Goal: Information Seeking & Learning: Learn about a topic

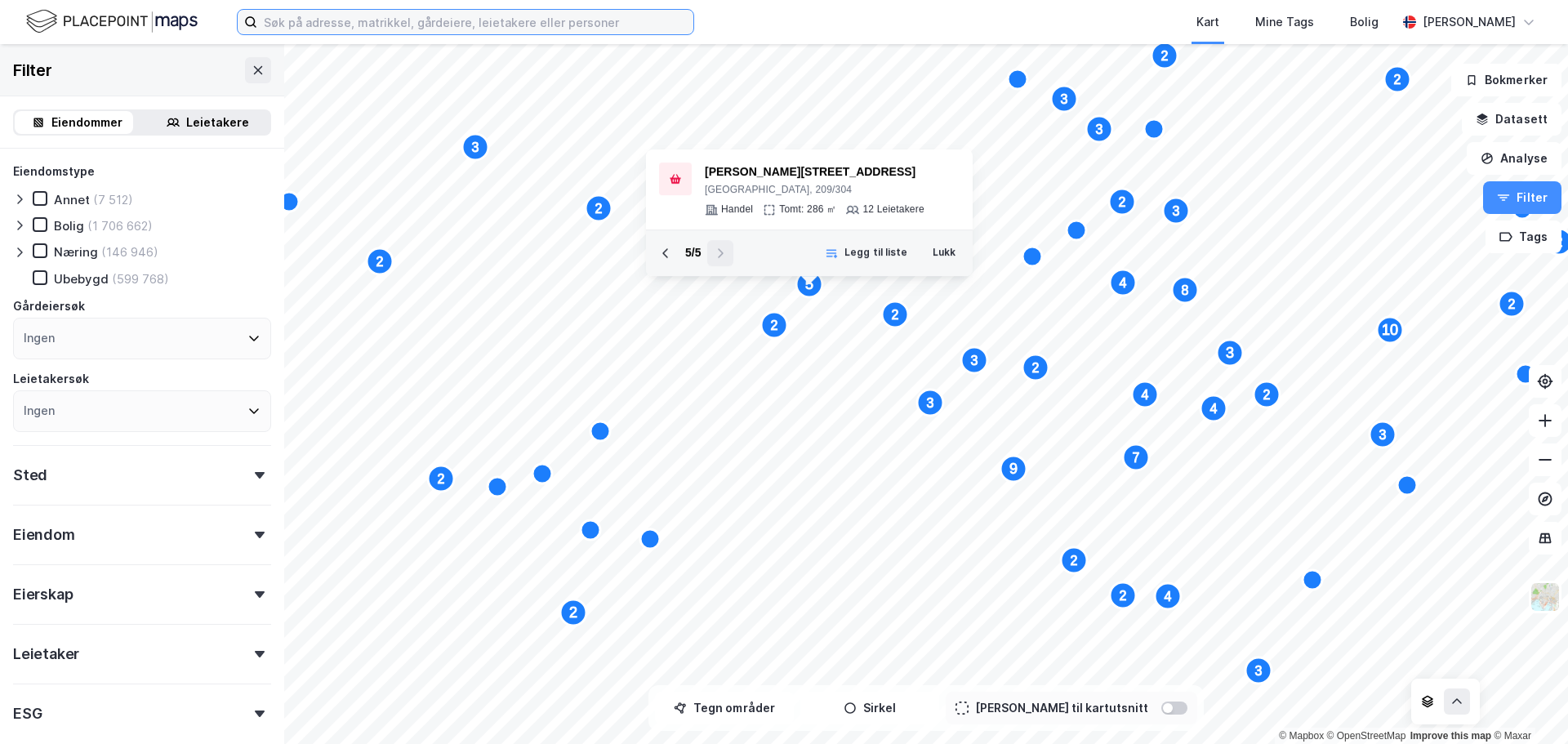
click at [277, 17] on input at bounding box center [475, 22] width 436 height 24
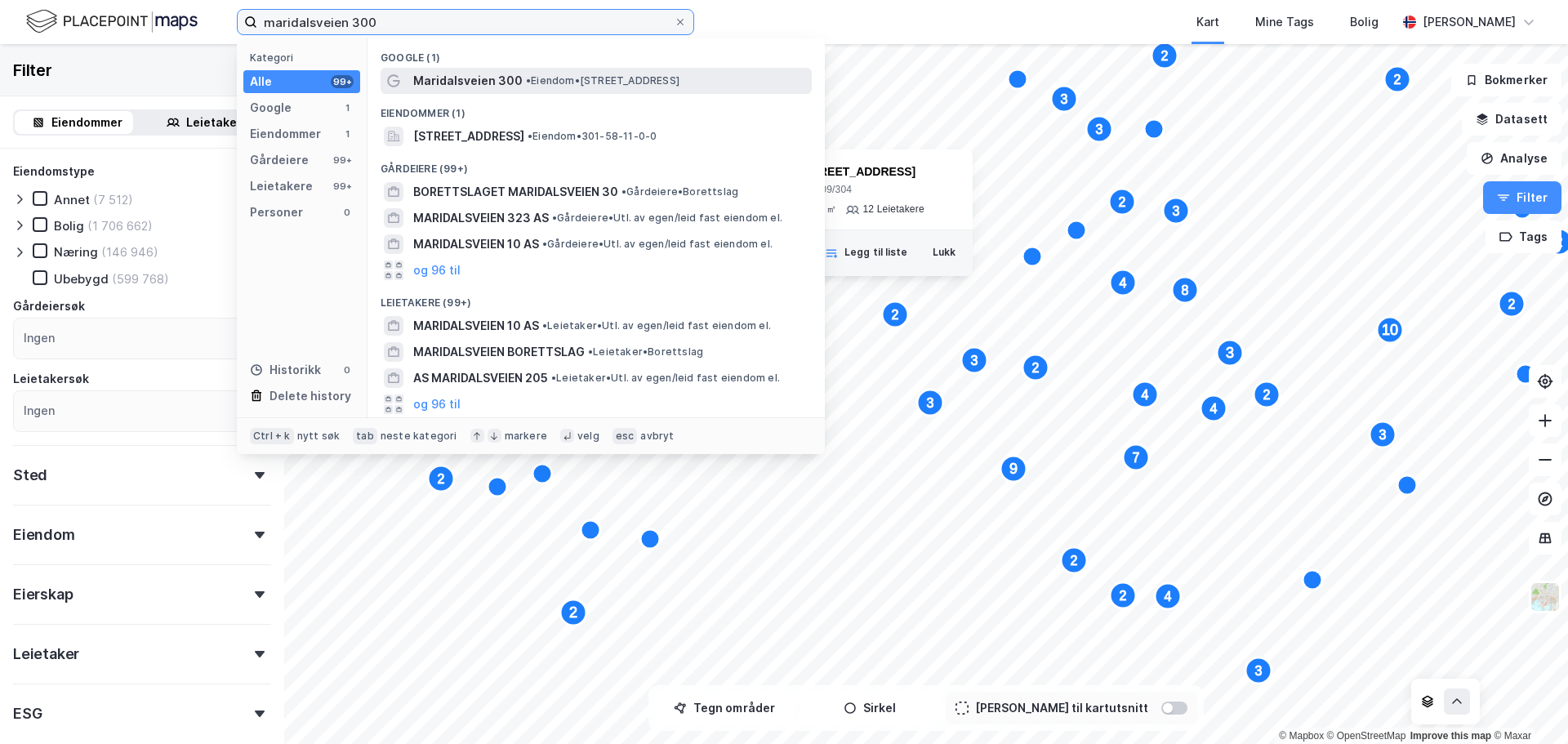
type input "maridalsveien 300"
click at [526, 83] on span "•" at bounding box center [528, 80] width 5 height 12
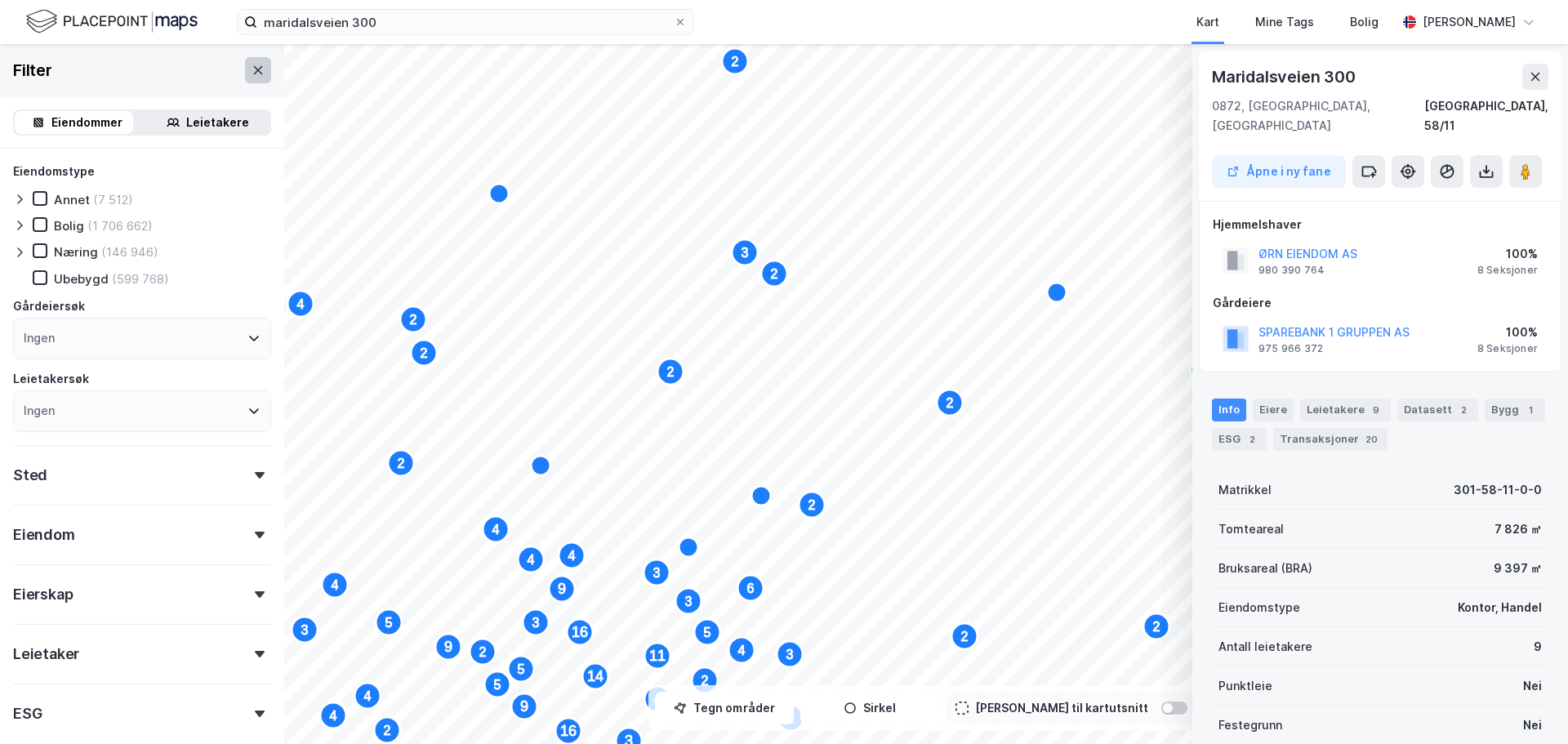
click at [251, 64] on icon at bounding box center [258, 70] width 13 height 13
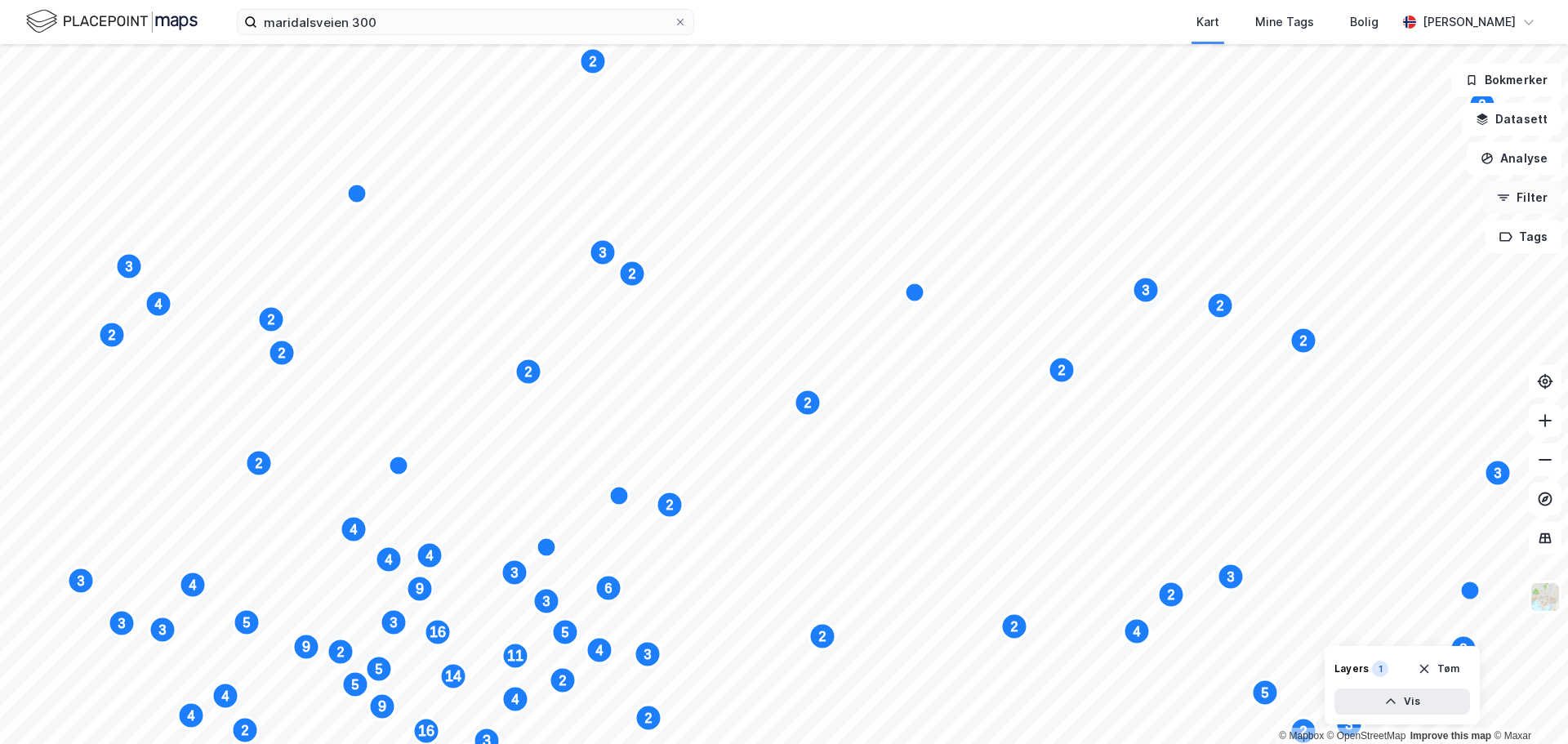
click at [1508, 196] on icon "button" at bounding box center [1503, 198] width 13 height 13
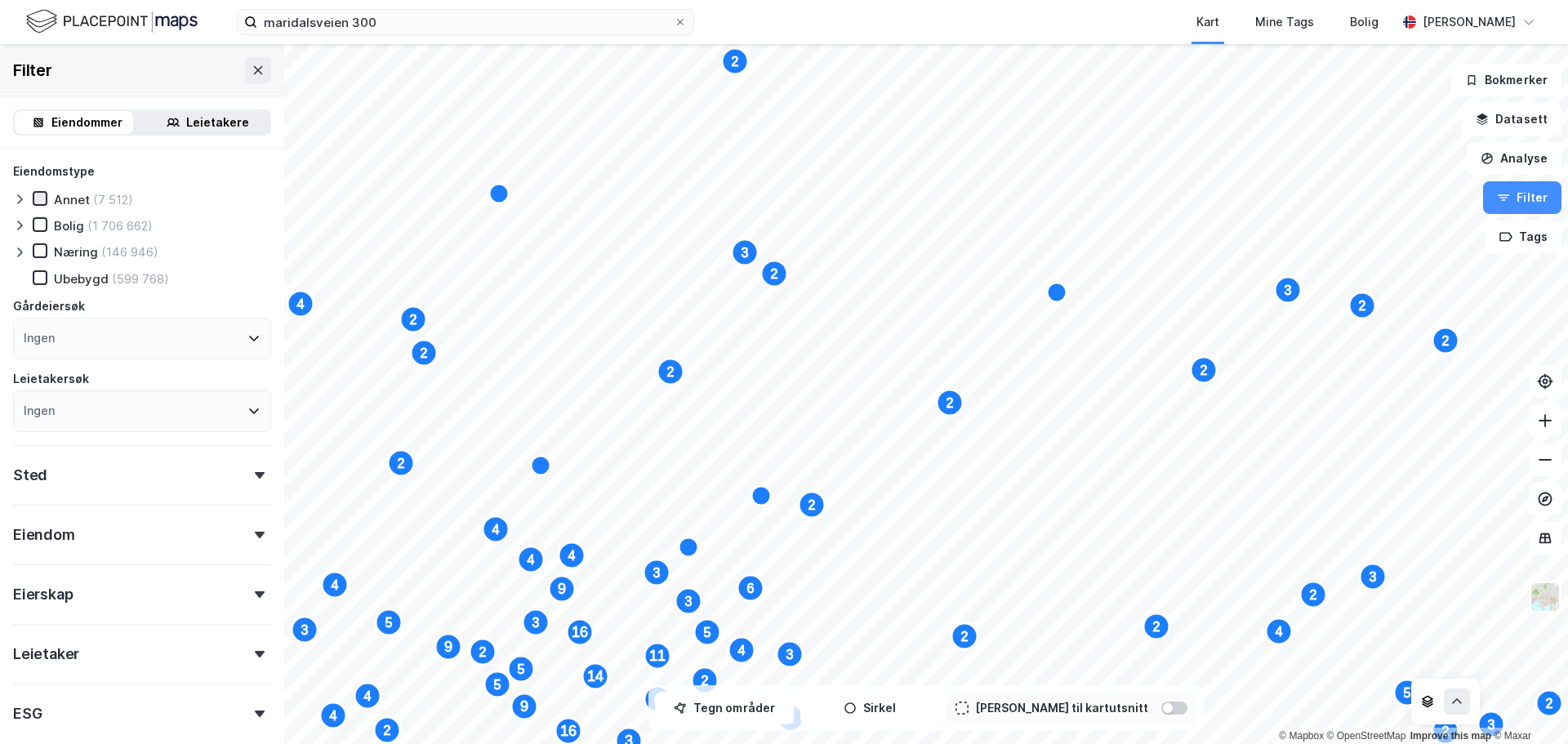
click at [41, 200] on icon at bounding box center [40, 198] width 11 height 11
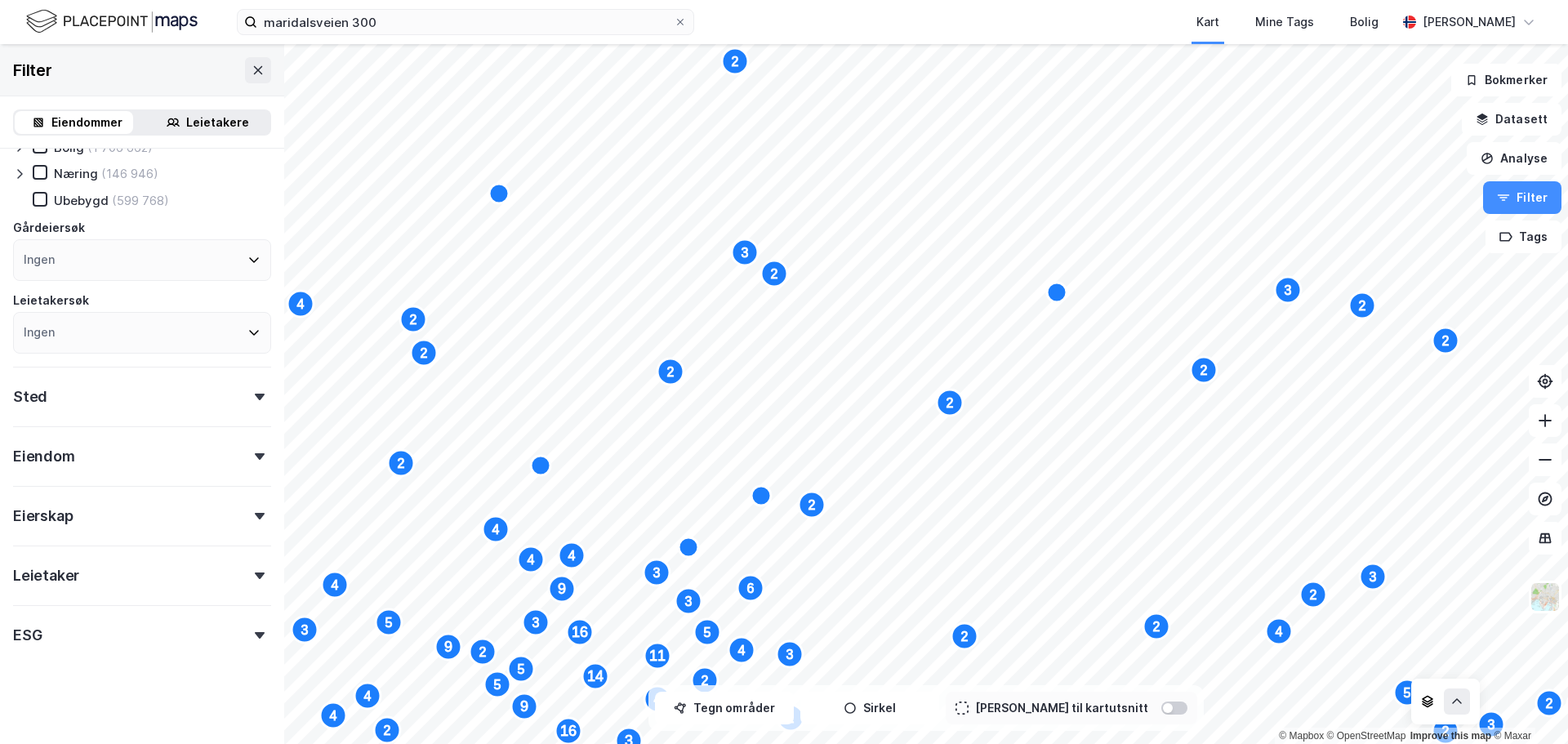
scroll to position [81, 0]
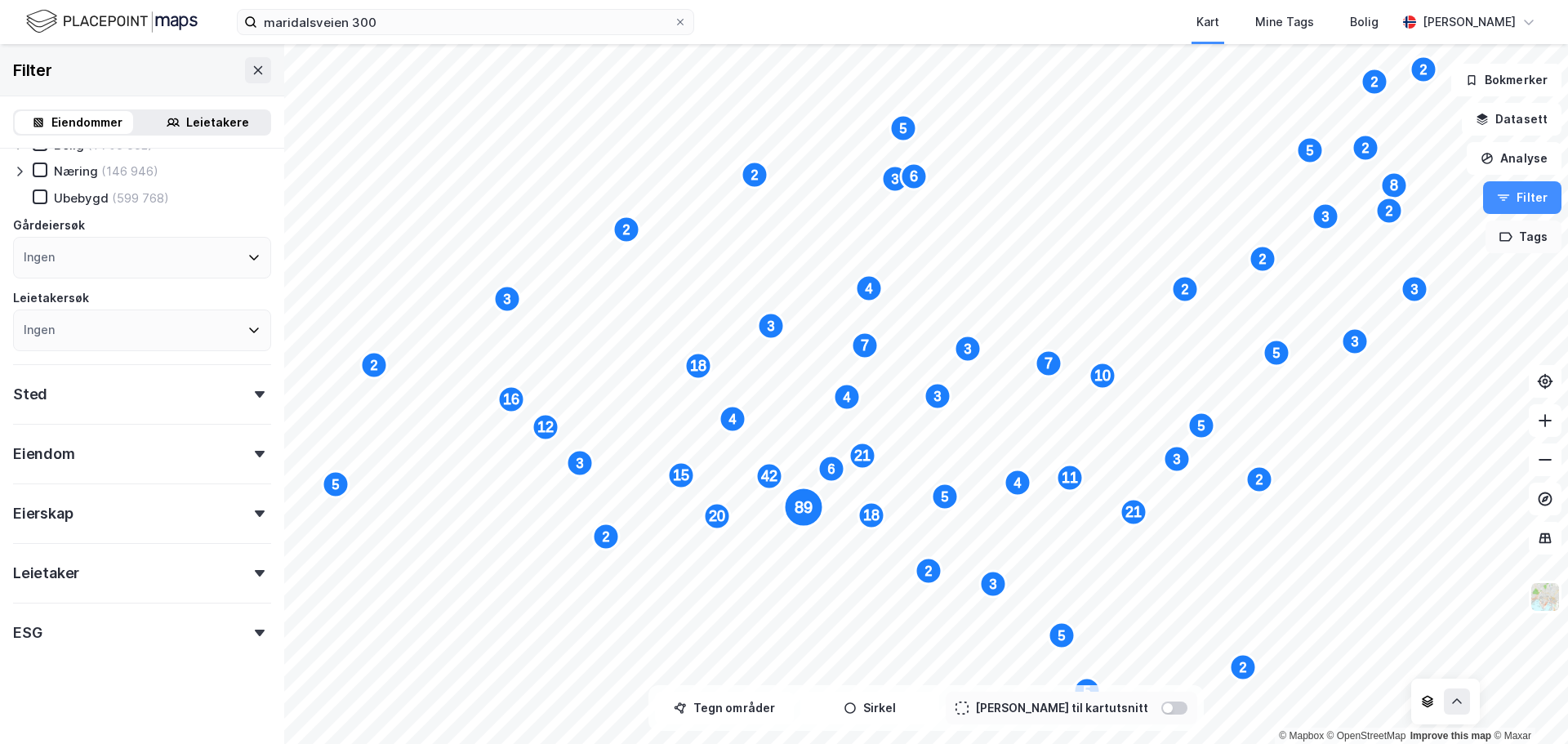
click at [1517, 225] on button "Tags" at bounding box center [1523, 236] width 76 height 33
click at [1520, 211] on button "Filter" at bounding box center [1522, 197] width 79 height 33
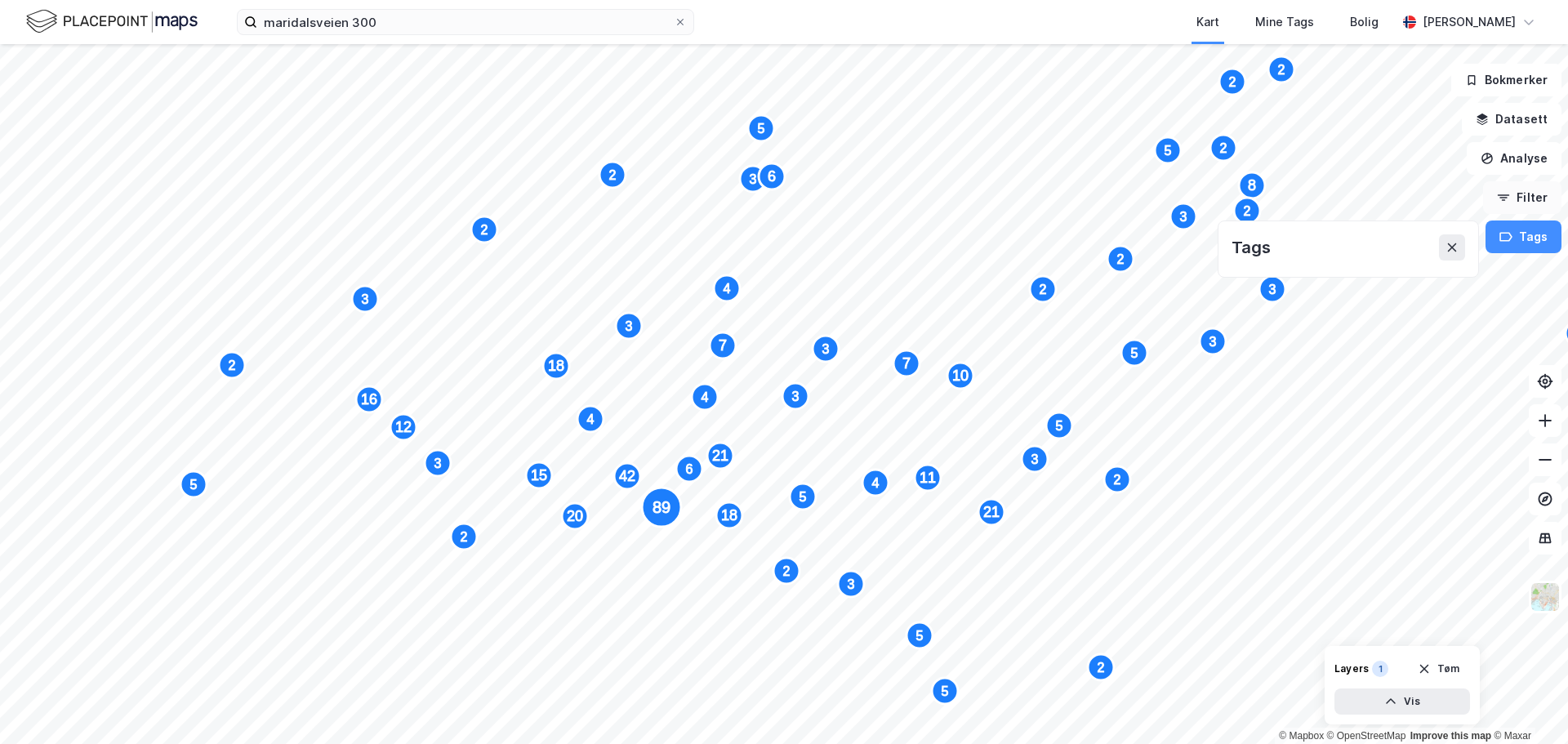
click at [1520, 199] on button "Filter" at bounding box center [1522, 197] width 79 height 33
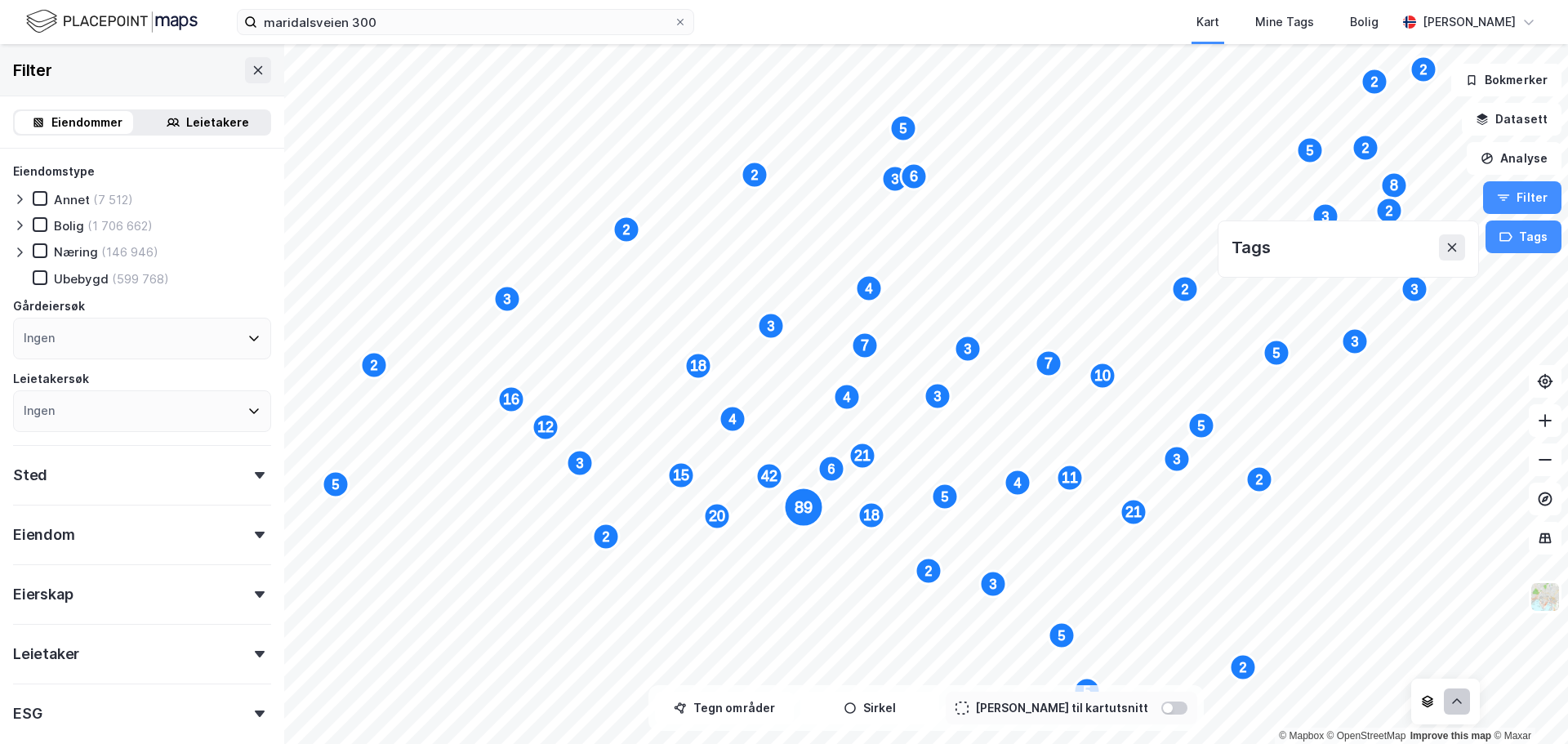
click at [1461, 710] on button at bounding box center [1456, 702] width 26 height 26
click at [1426, 631] on icon "button" at bounding box center [1424, 630] width 9 height 9
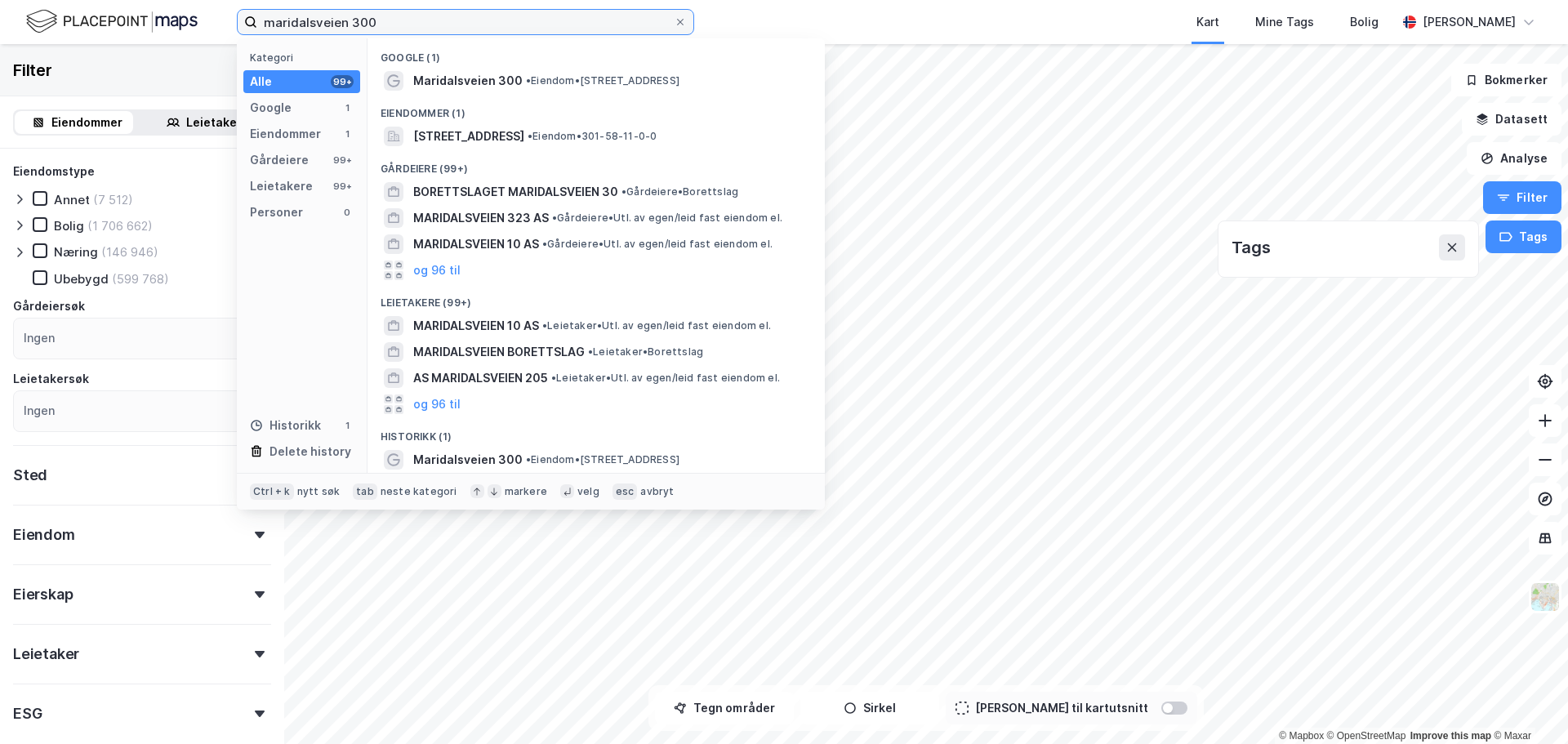
click at [408, 17] on input "maridalsveien 300" at bounding box center [465, 22] width 416 height 24
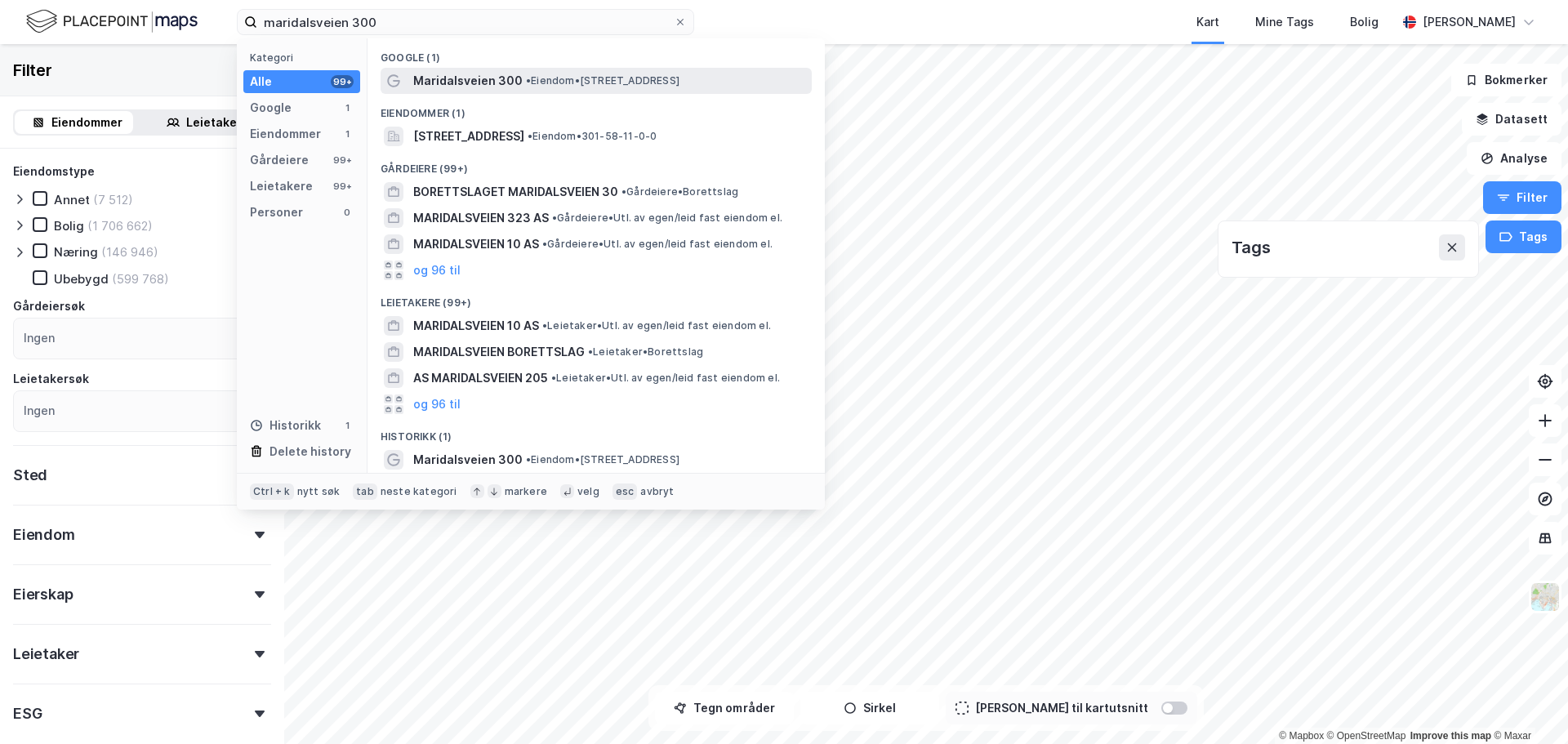
click at [428, 76] on span "Maridalsveien 300" at bounding box center [468, 81] width 110 height 20
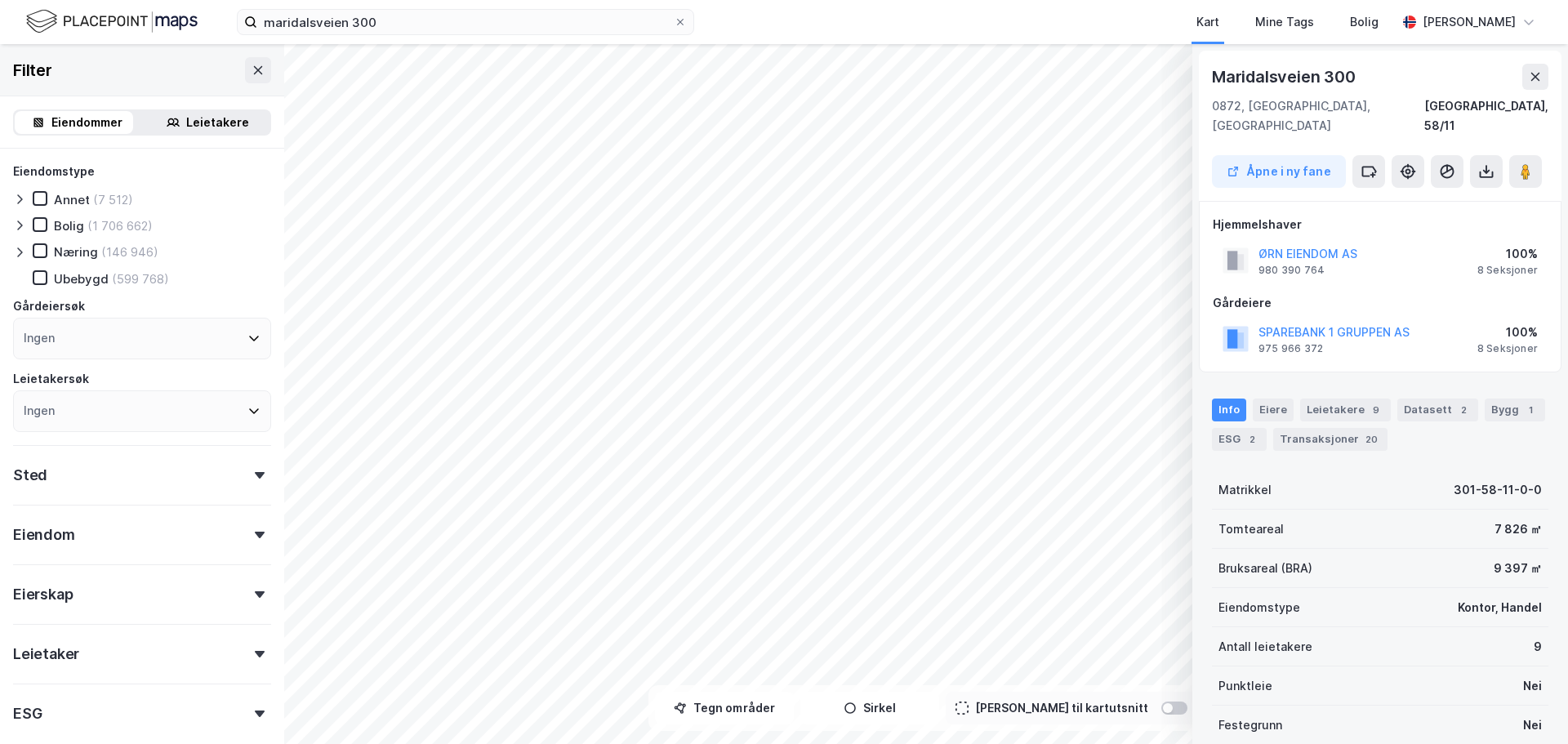
click at [28, 250] on div at bounding box center [23, 251] width 20 height 16
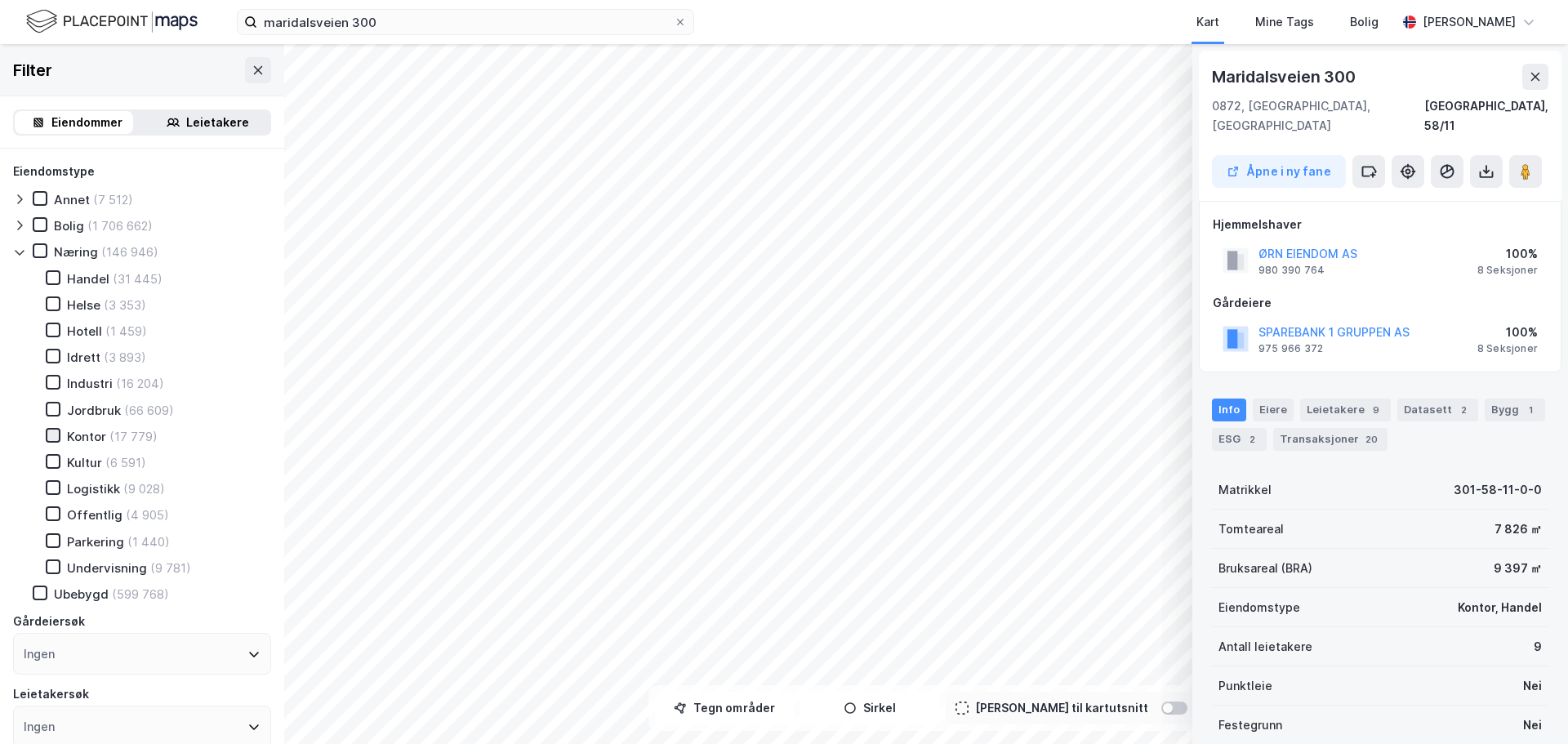
click at [47, 436] on div at bounding box center [53, 435] width 15 height 15
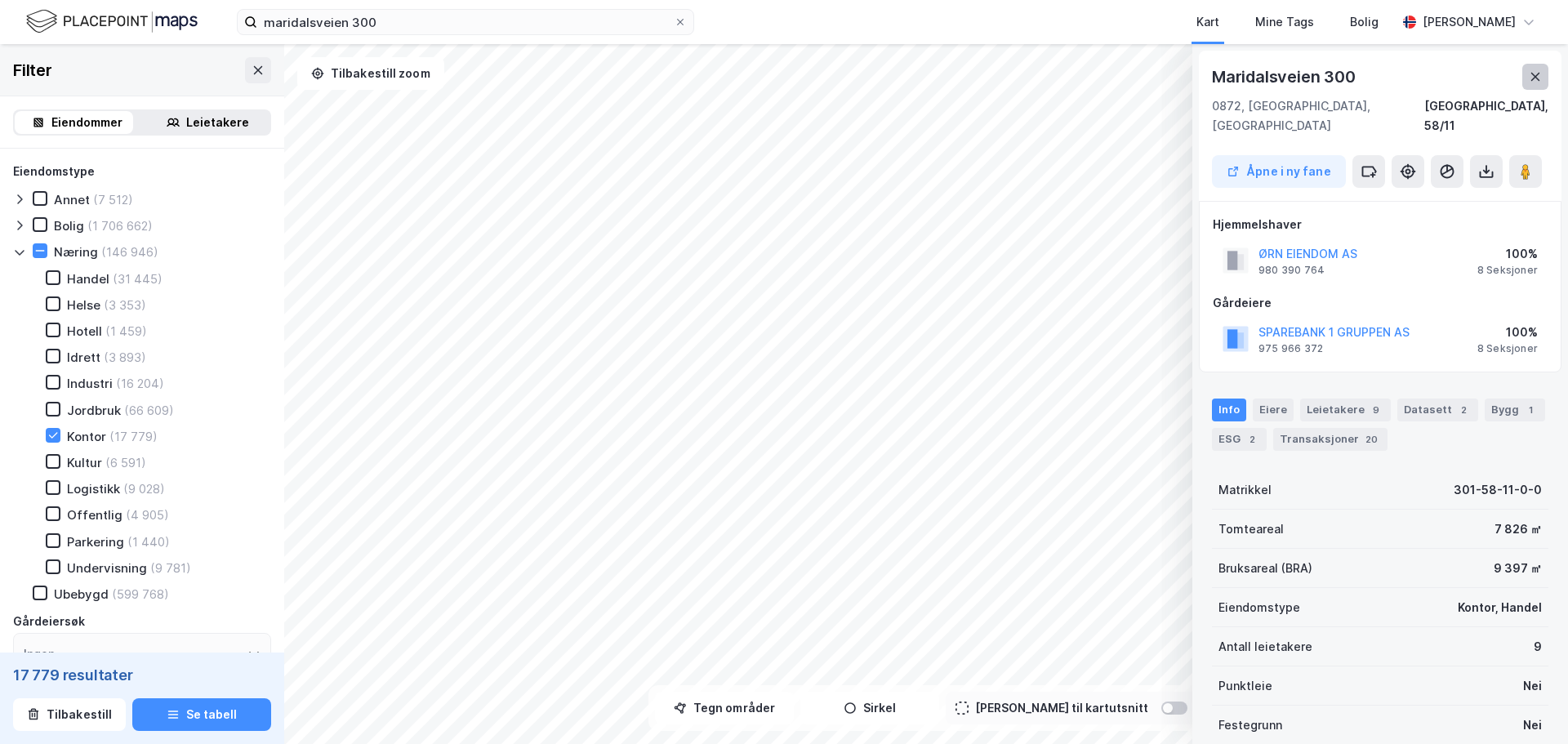
click at [1534, 79] on icon at bounding box center [1535, 77] width 13 height 13
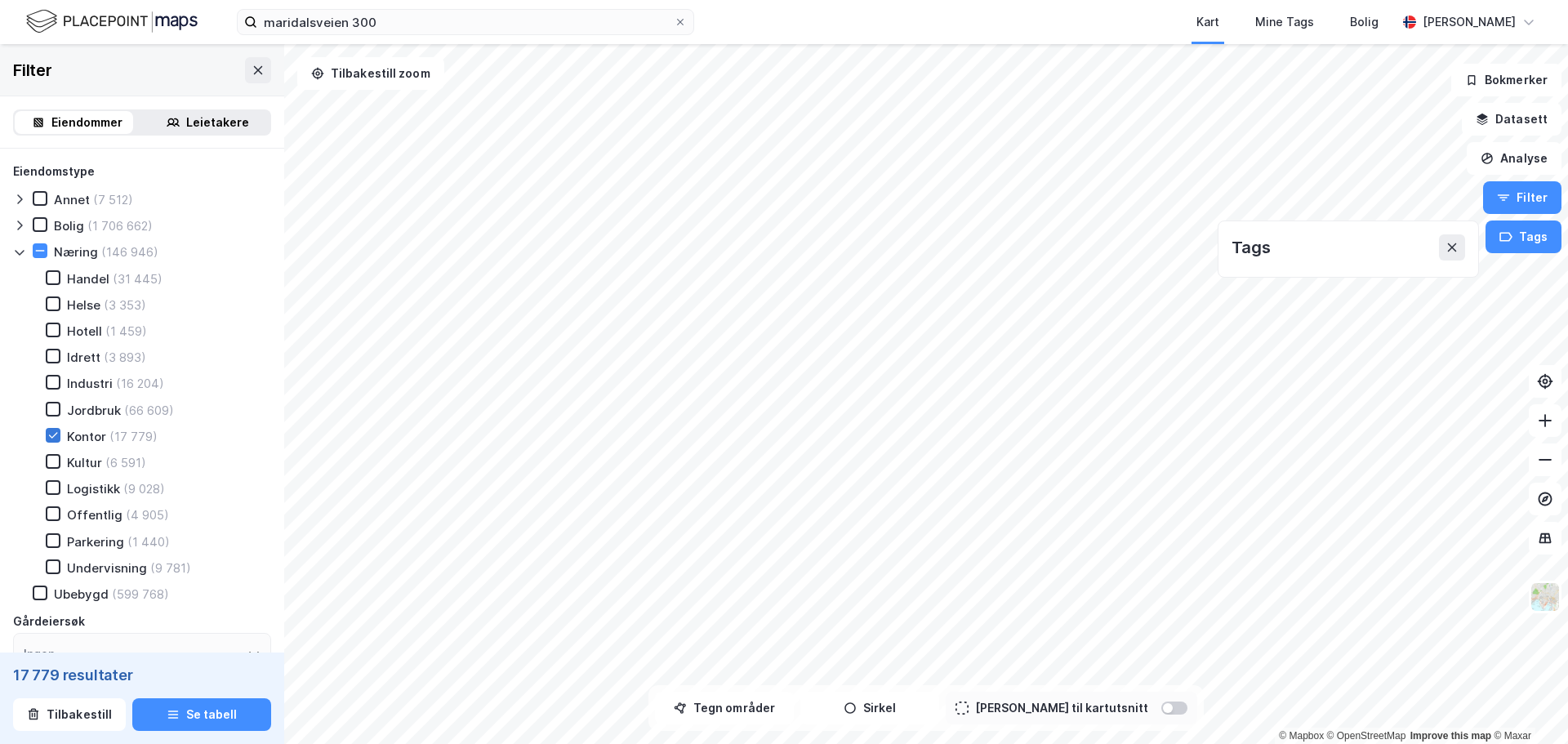
click at [55, 438] on icon at bounding box center [53, 435] width 11 height 11
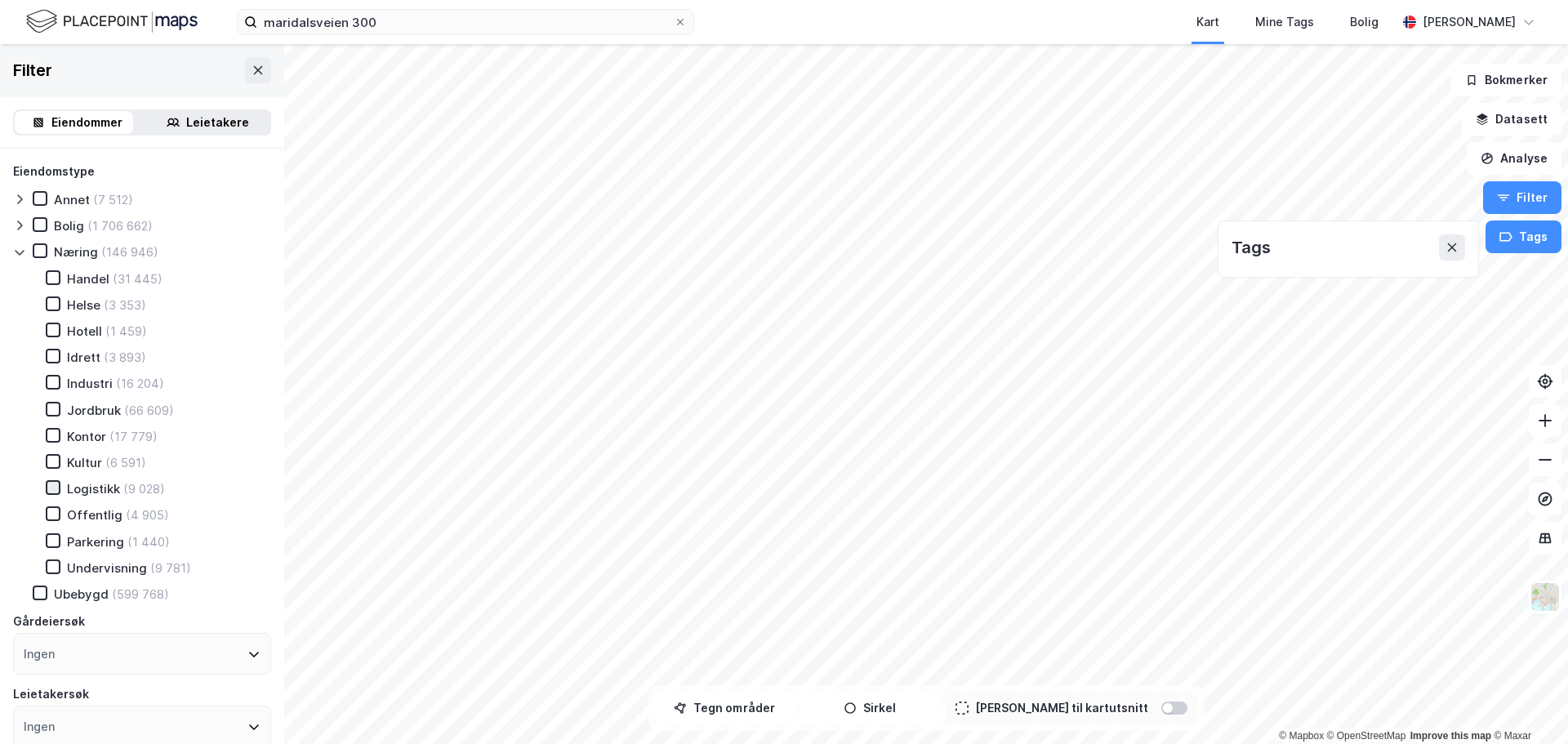
click at [53, 491] on icon at bounding box center [53, 488] width 11 height 11
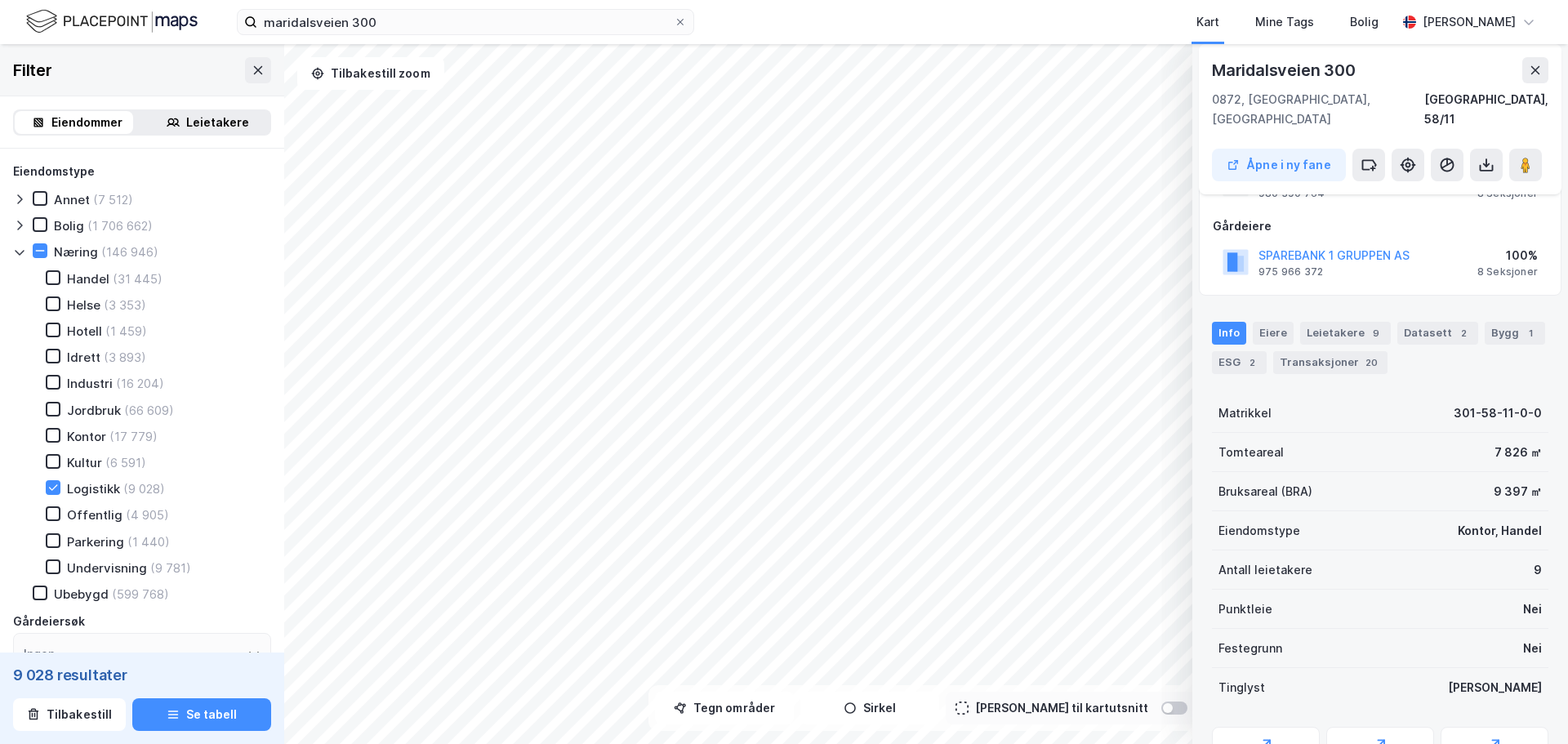
scroll to position [163, 0]
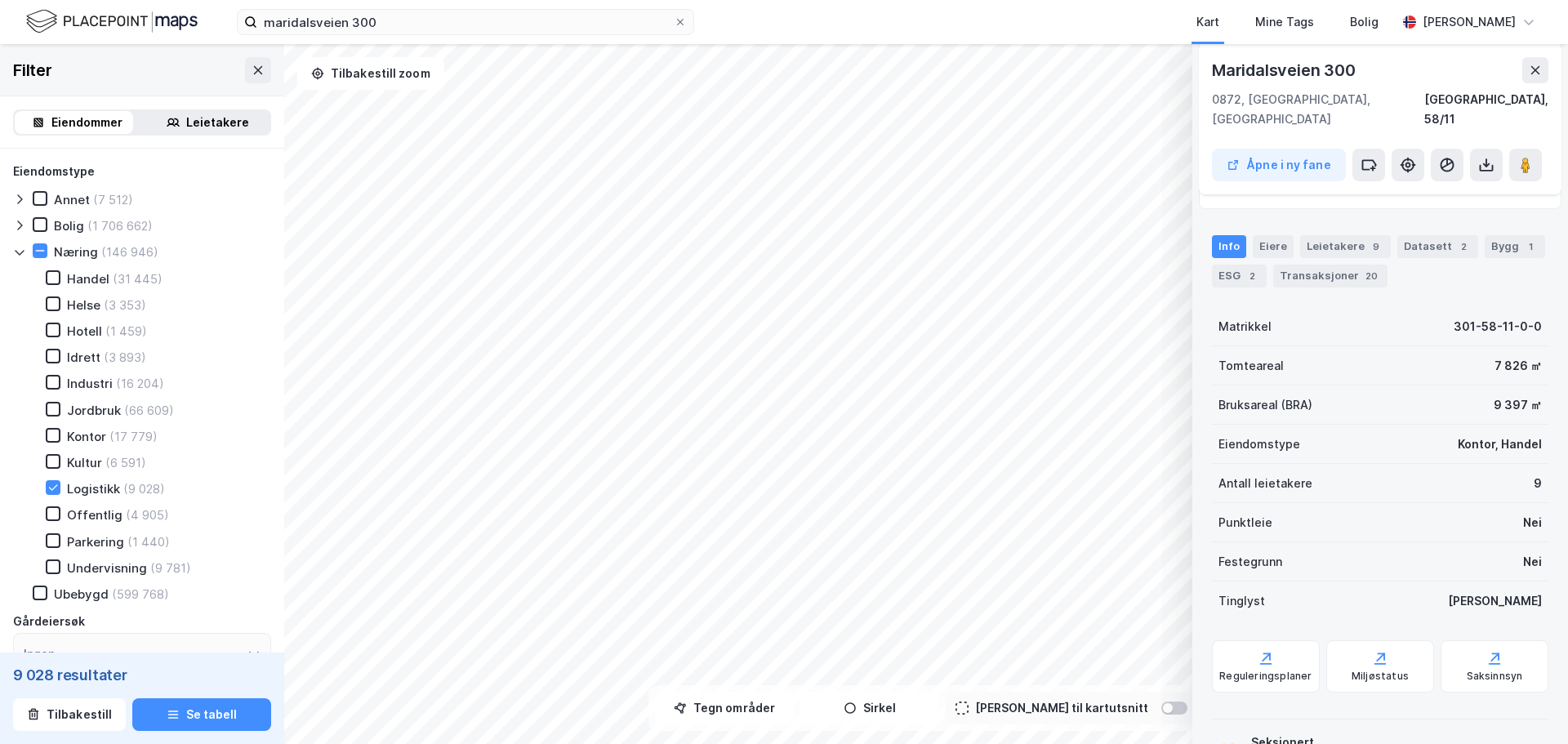
drag, startPoint x: 82, startPoint y: 493, endPoint x: 85, endPoint y: 459, distance: 34.1
click at [82, 491] on div "Logistikk" at bounding box center [93, 489] width 53 height 16
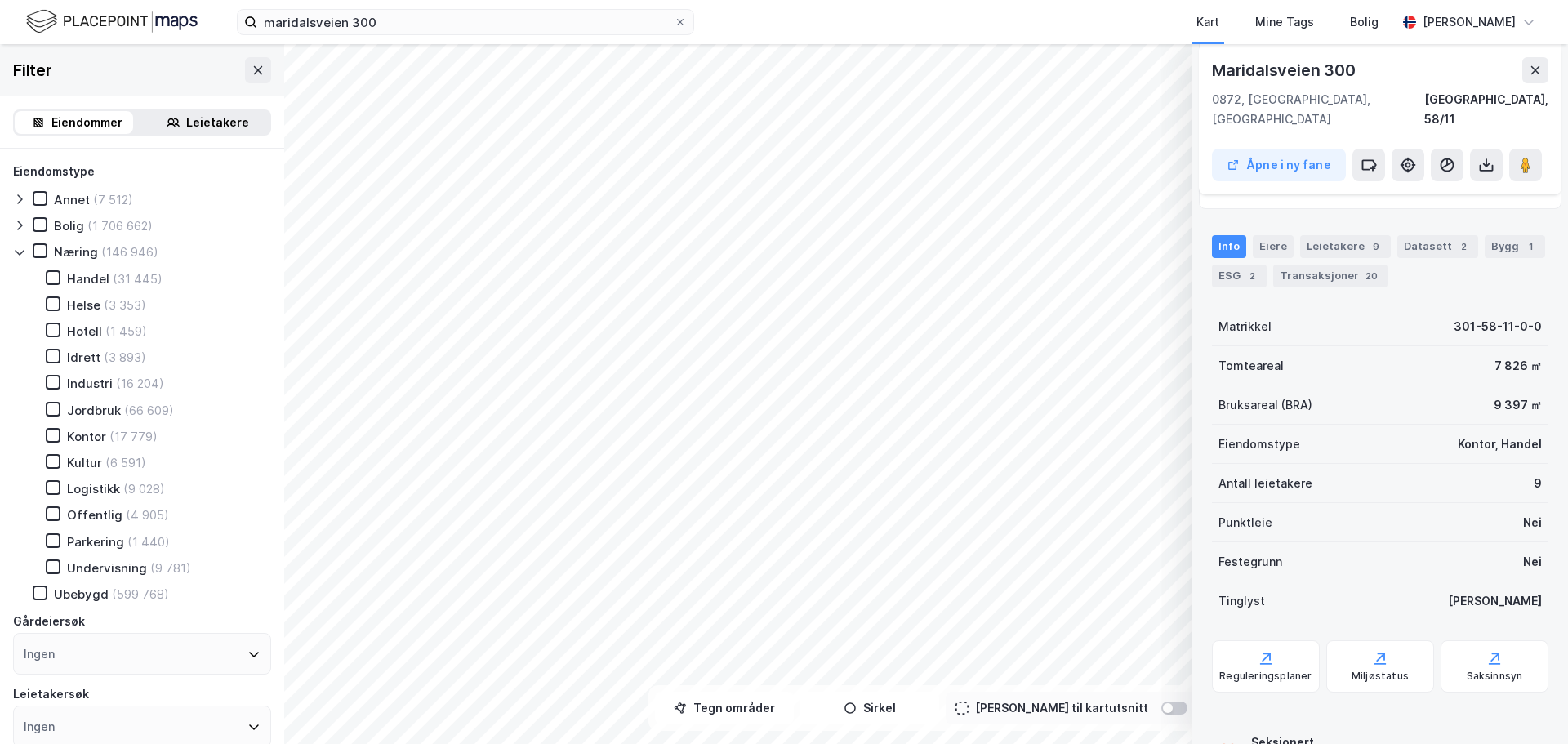
click at [84, 274] on div "Handel" at bounding box center [87, 279] width 42 height 16
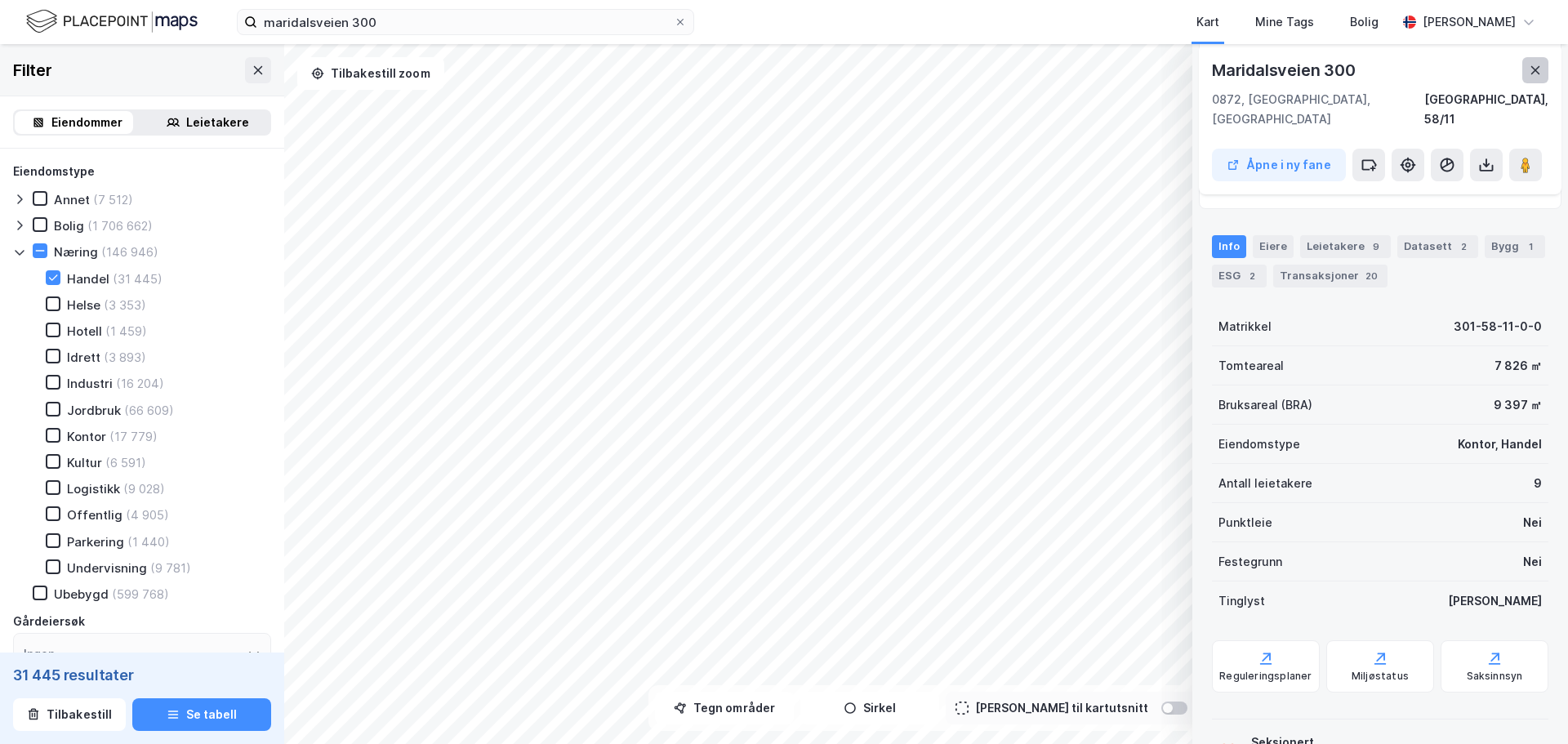
click at [1525, 63] on button at bounding box center [1535, 70] width 26 height 26
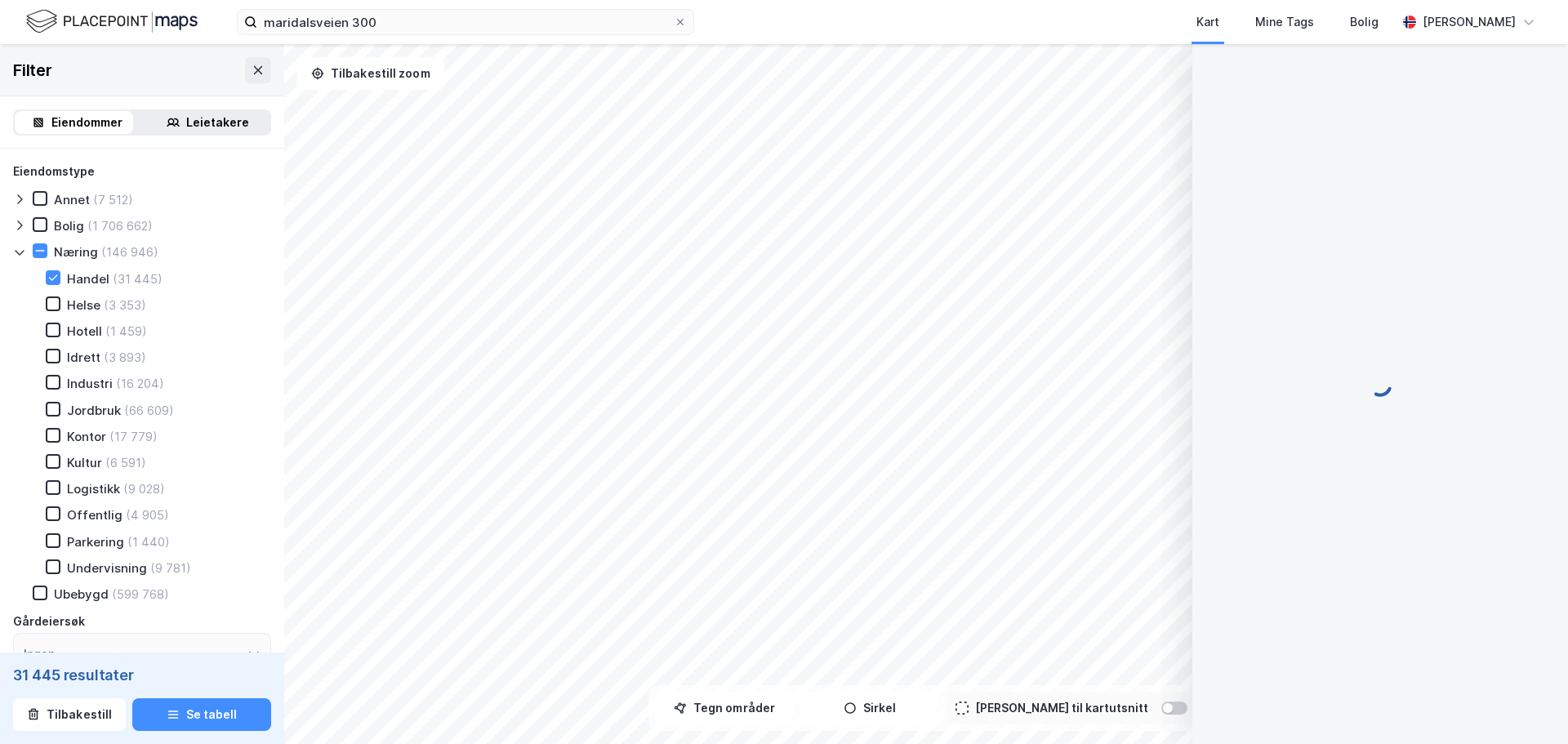
scroll to position [163, 0]
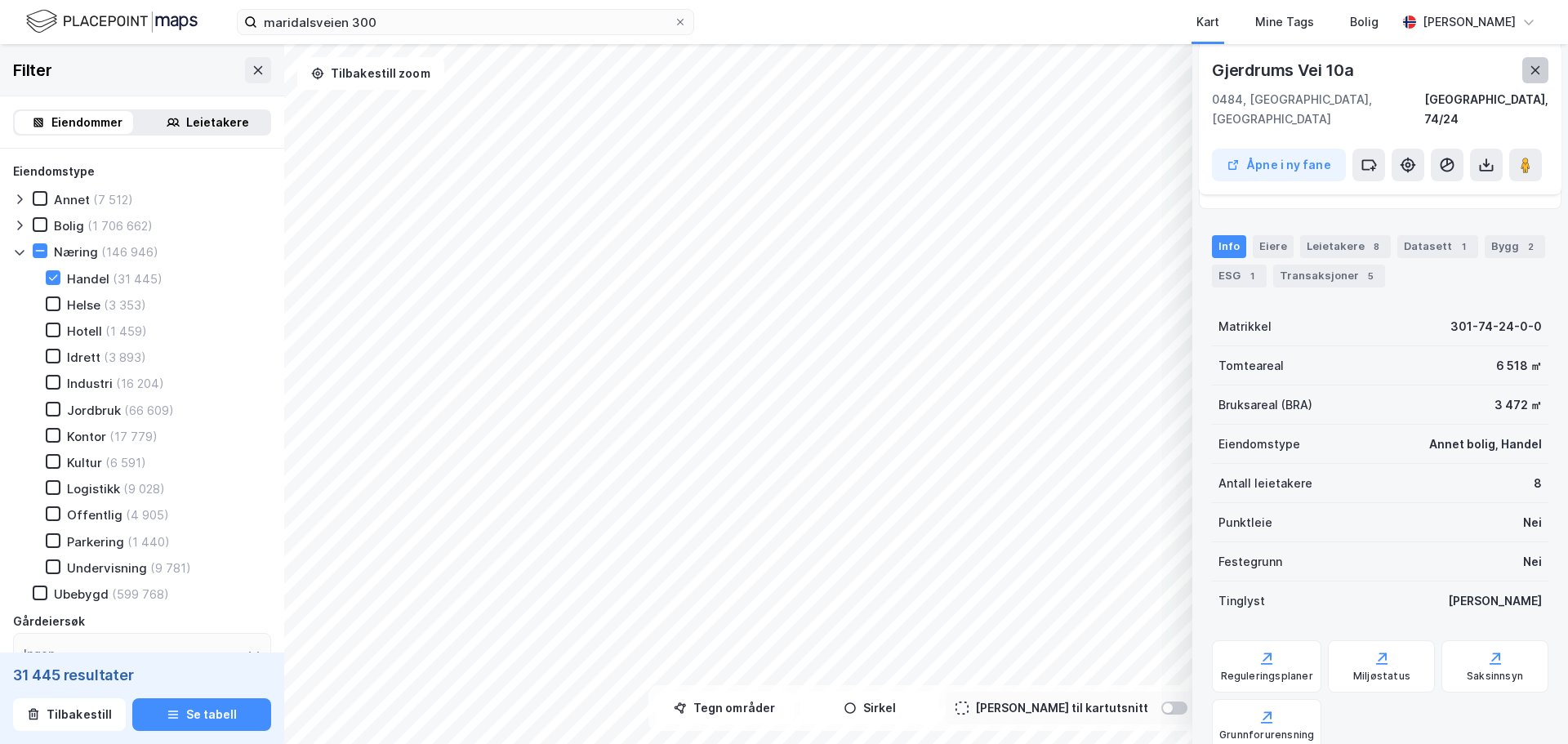
click at [1530, 65] on icon at bounding box center [1535, 70] width 13 height 13
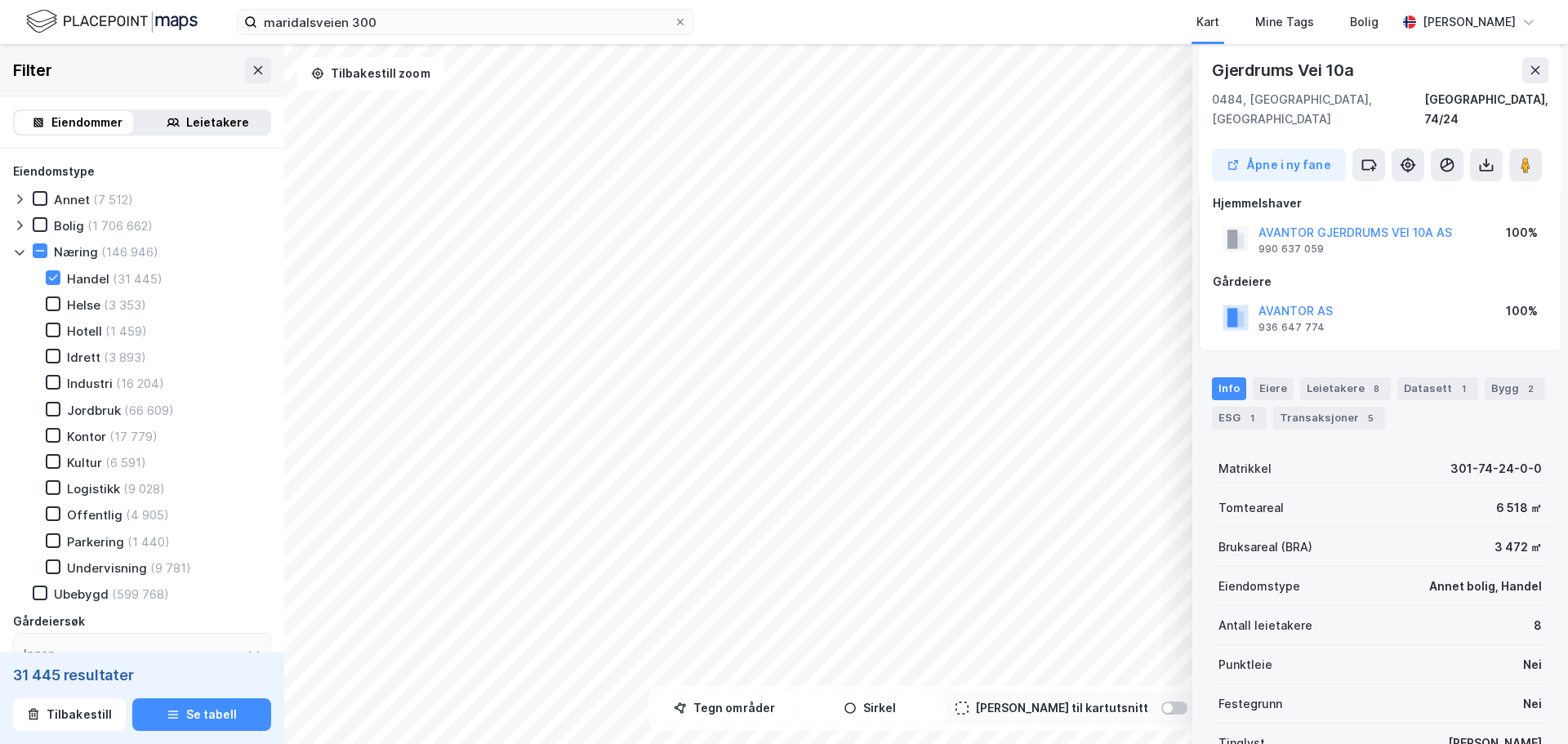
scroll to position [0, 0]
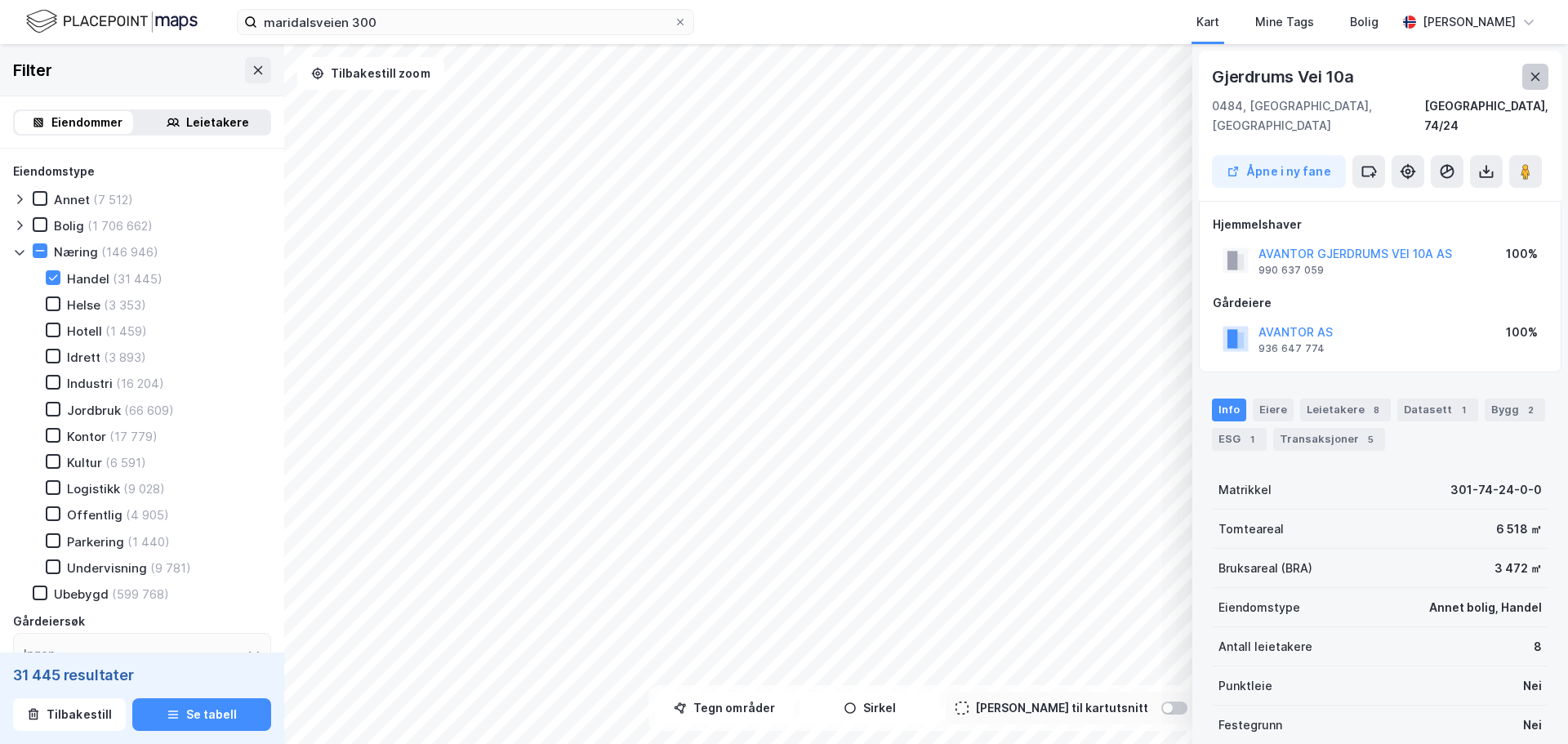
click at [1527, 88] on button at bounding box center [1535, 77] width 26 height 26
